Goal: Navigation & Orientation: Go to known website

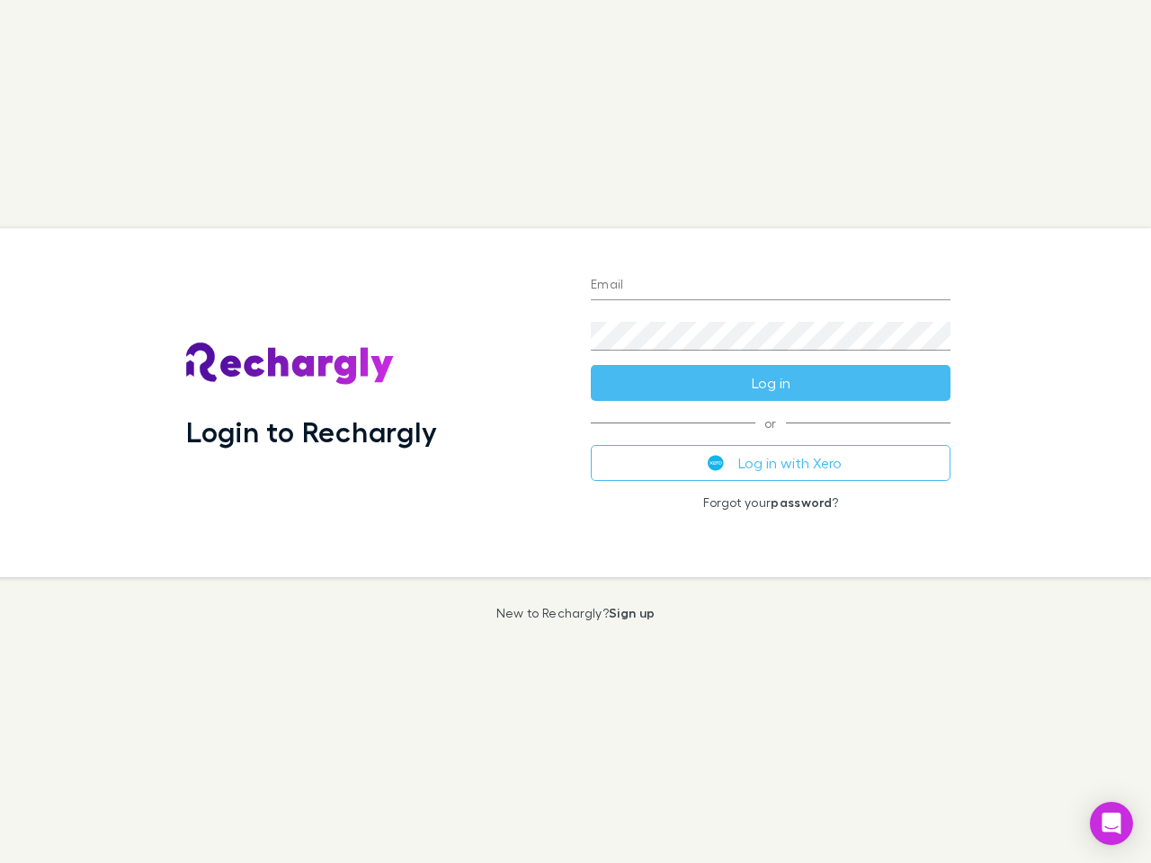
click at [576, 432] on div "Login to Rechargly" at bounding box center [374, 402] width 405 height 349
click at [771, 286] on input "Email" at bounding box center [771, 286] width 360 height 29
click at [771, 383] on button "Log in" at bounding box center [771, 383] width 360 height 36
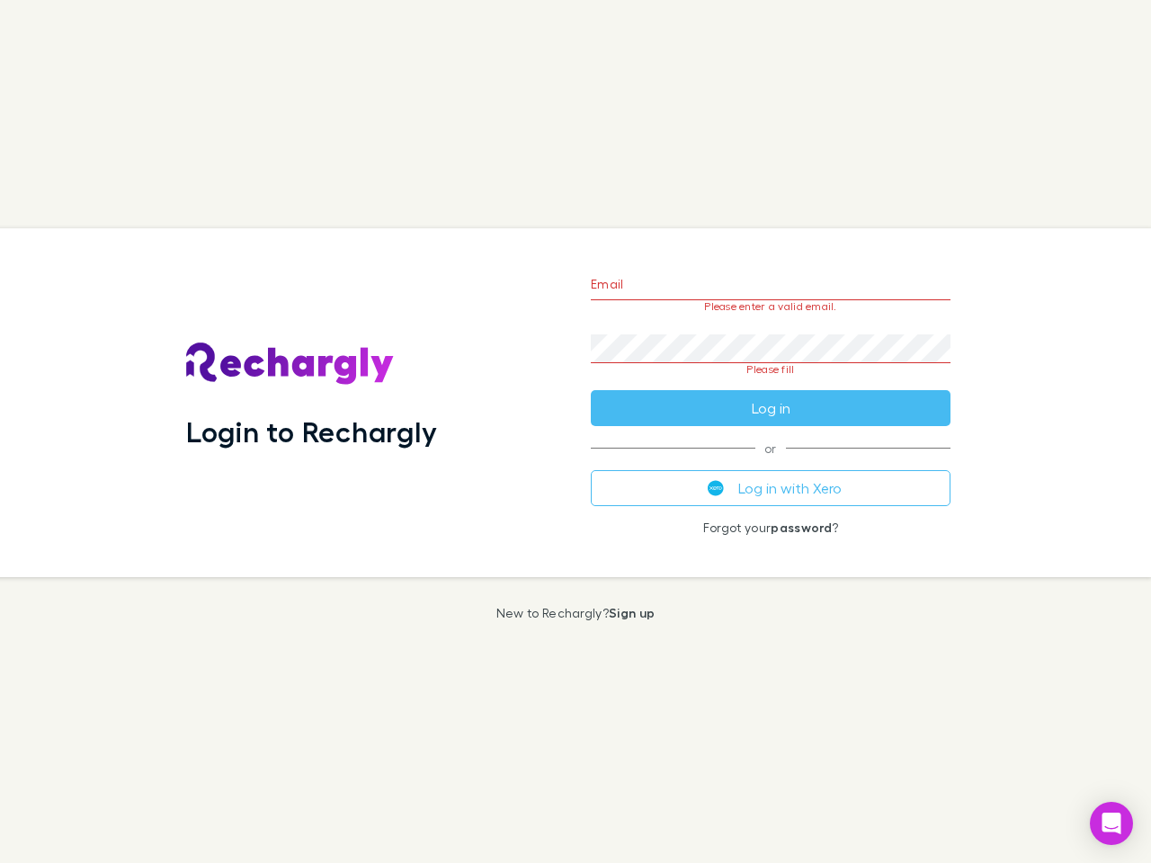
click at [771, 463] on div "Email Please enter a valid email. Password Please fill Log in or Log in with Xe…" at bounding box center [770, 402] width 389 height 349
click at [1112, 824] on icon "Open Intercom Messenger" at bounding box center [1112, 824] width 19 height 22
